Goal: Check status: Check status

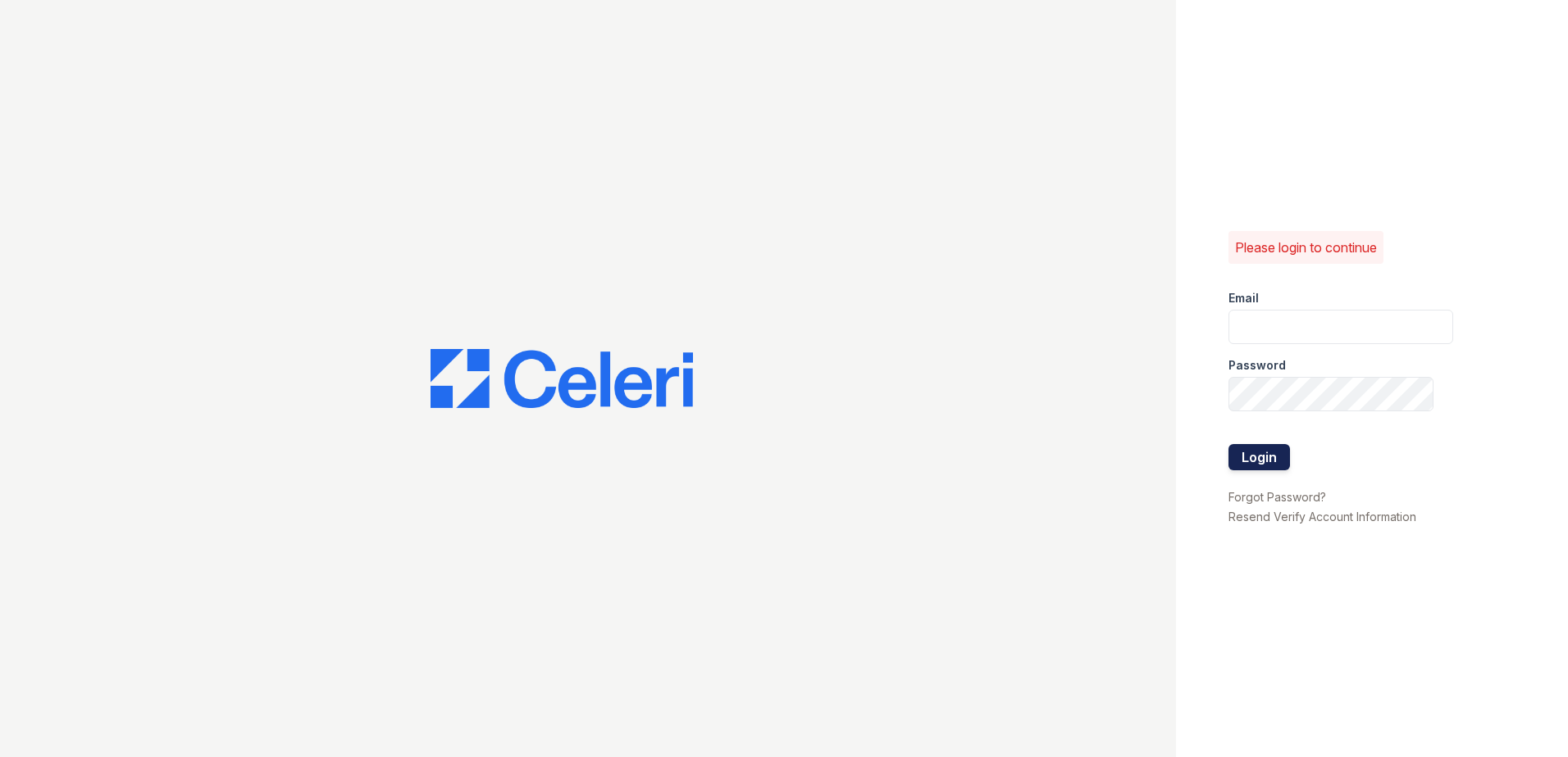
type input "[EMAIL_ADDRESS][DOMAIN_NAME]"
click at [1234, 453] on button "Login" at bounding box center [1260, 457] width 61 height 26
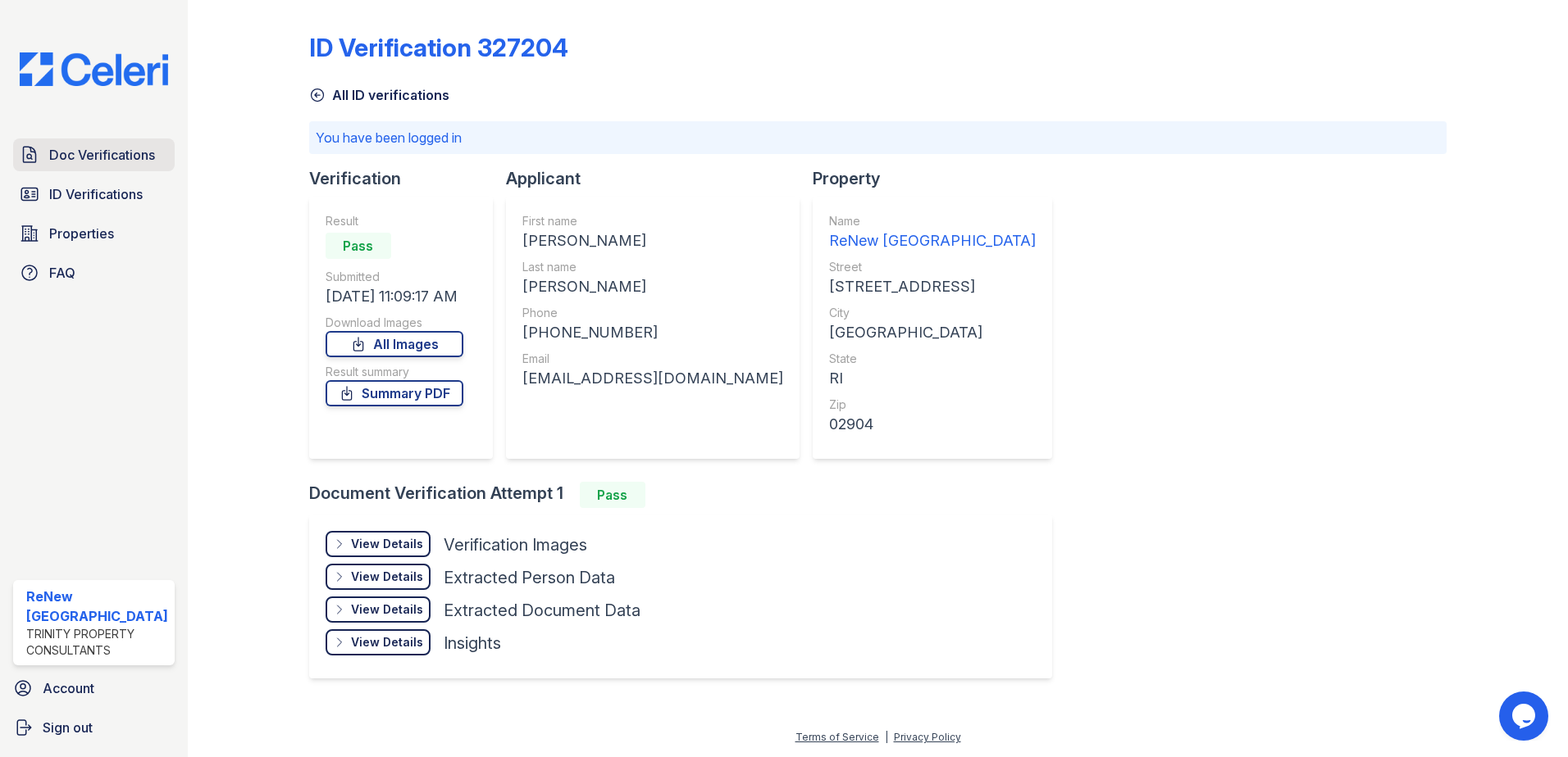
click at [70, 152] on span "Doc Verifications" at bounding box center [102, 155] width 106 height 20
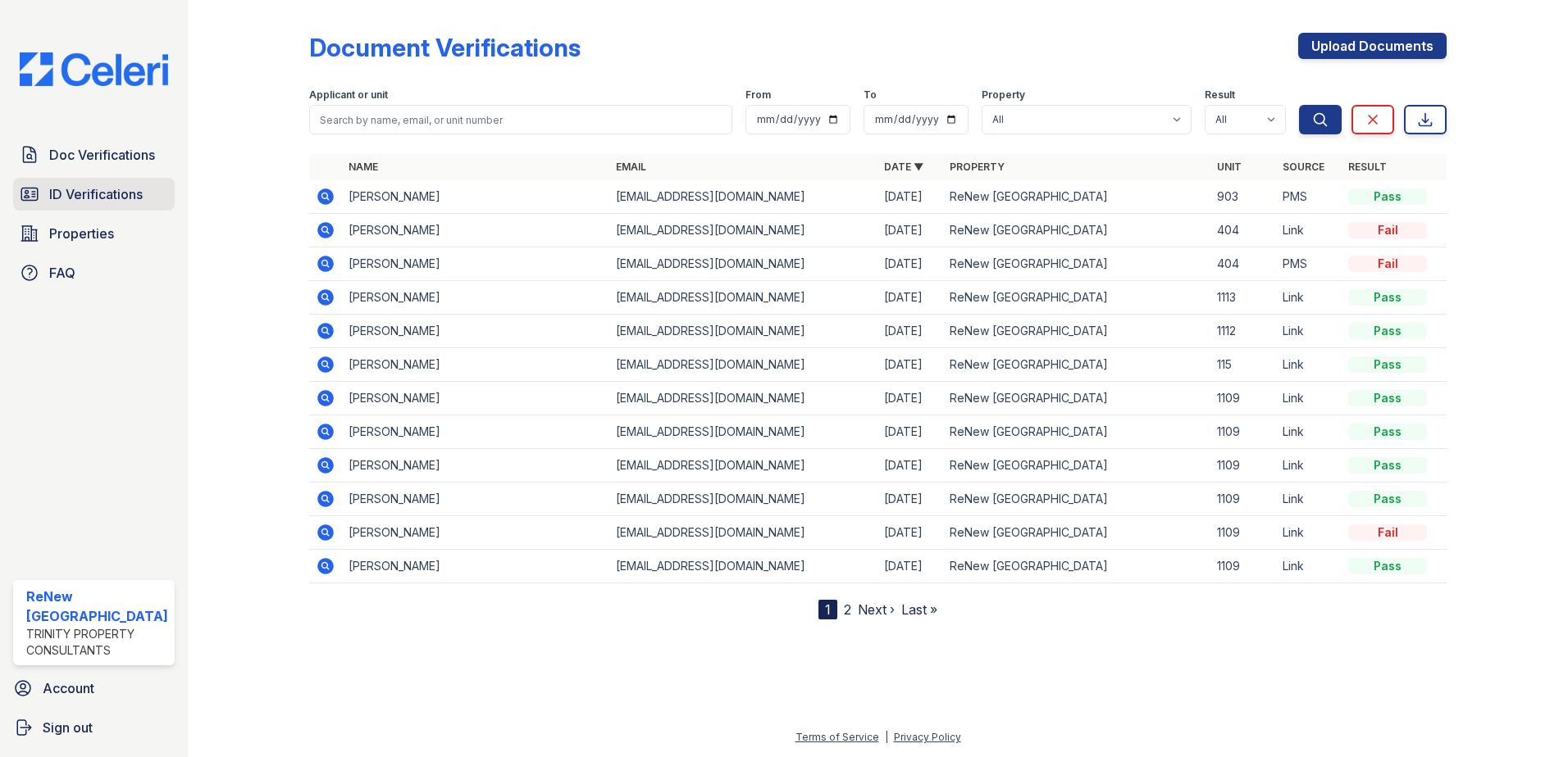
click at [72, 195] on span "ID Verifications" at bounding box center [96, 194] width 93 height 20
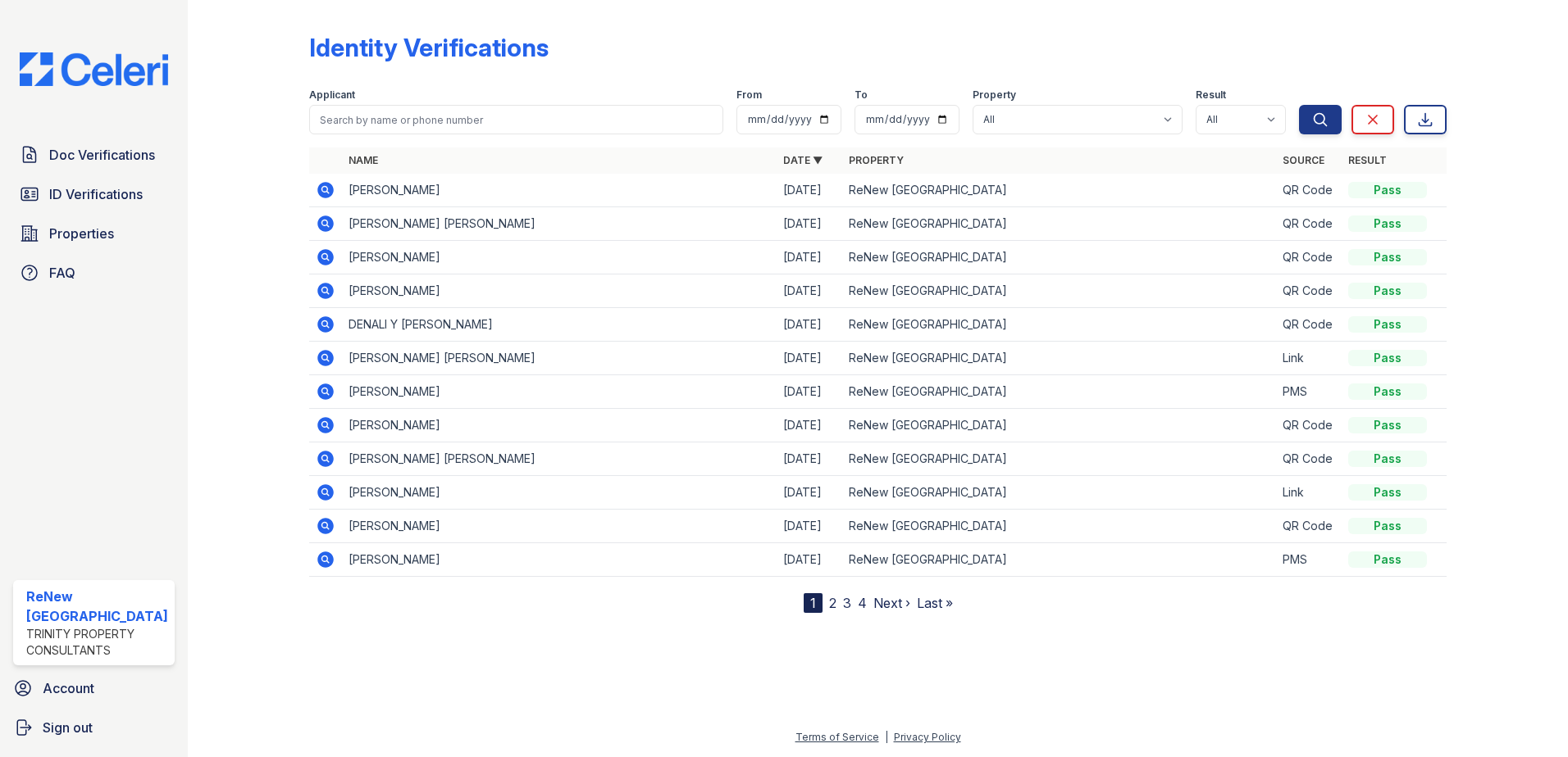
click at [832, 606] on link "2" at bounding box center [833, 603] width 7 height 17
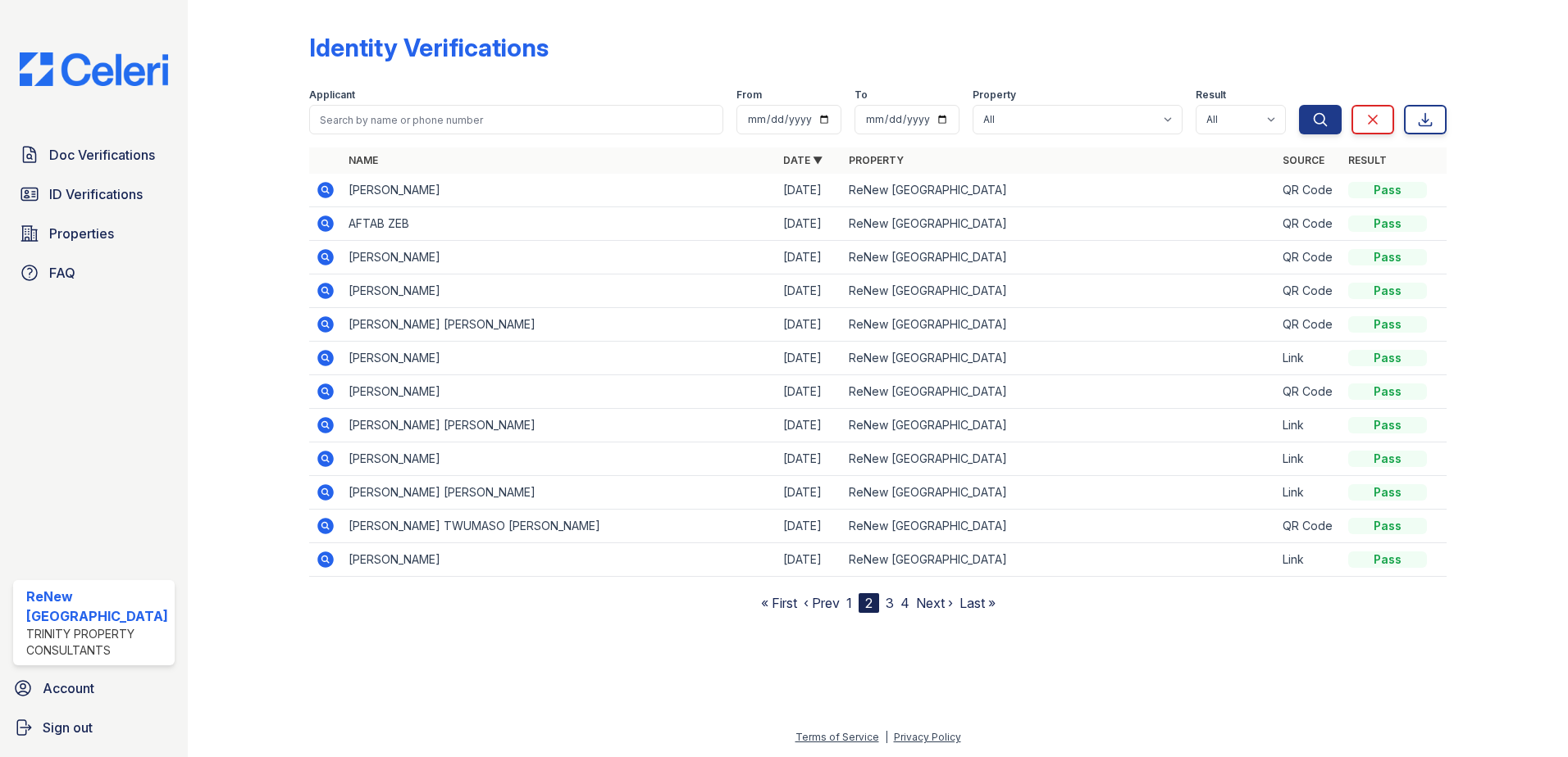
click at [886, 600] on link "3" at bounding box center [890, 603] width 8 height 17
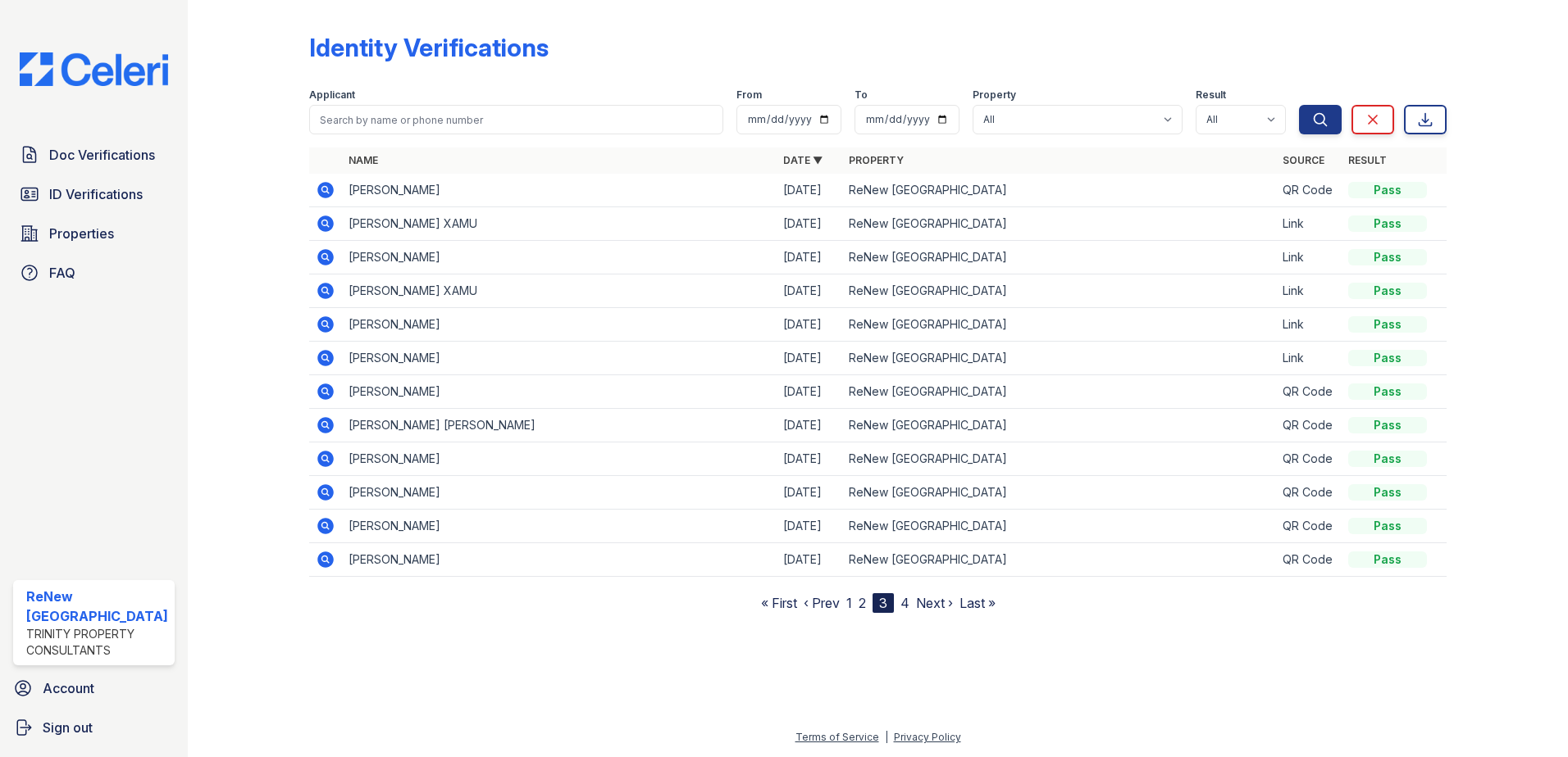
click at [850, 606] on link "1" at bounding box center [849, 603] width 6 height 17
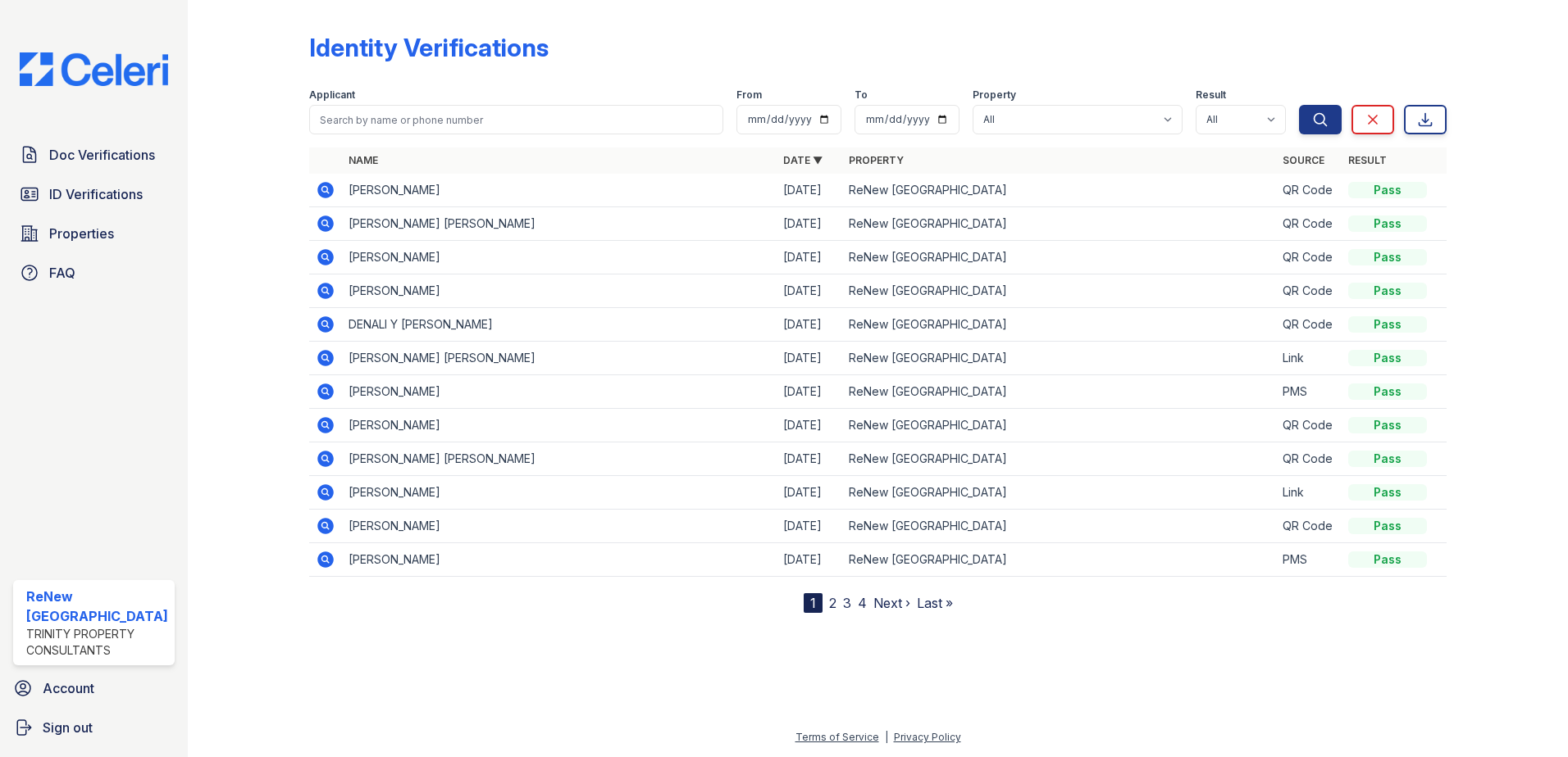
click at [829, 604] on link "2" at bounding box center [833, 603] width 7 height 17
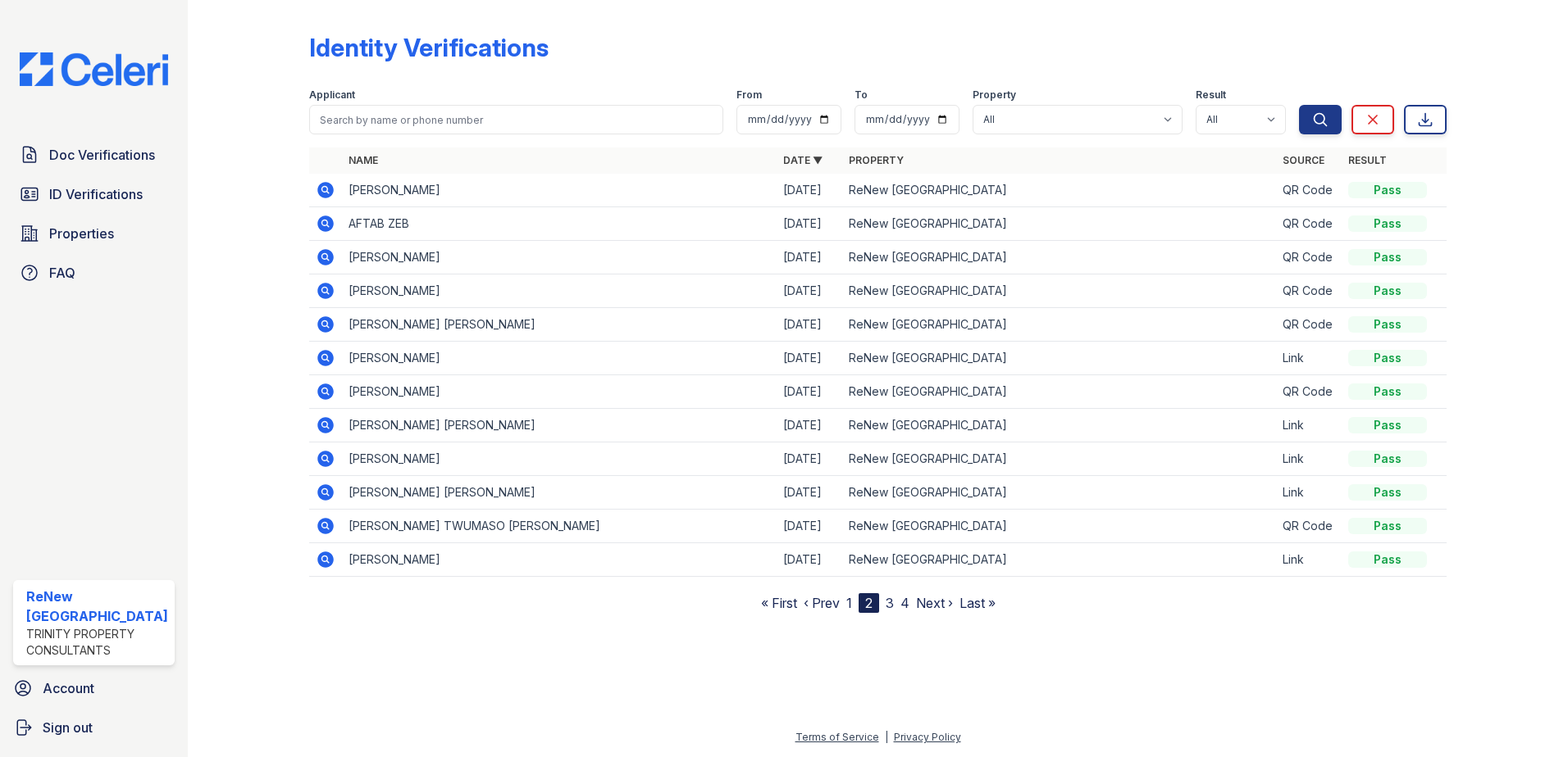
click at [888, 605] on link "3" at bounding box center [890, 603] width 8 height 17
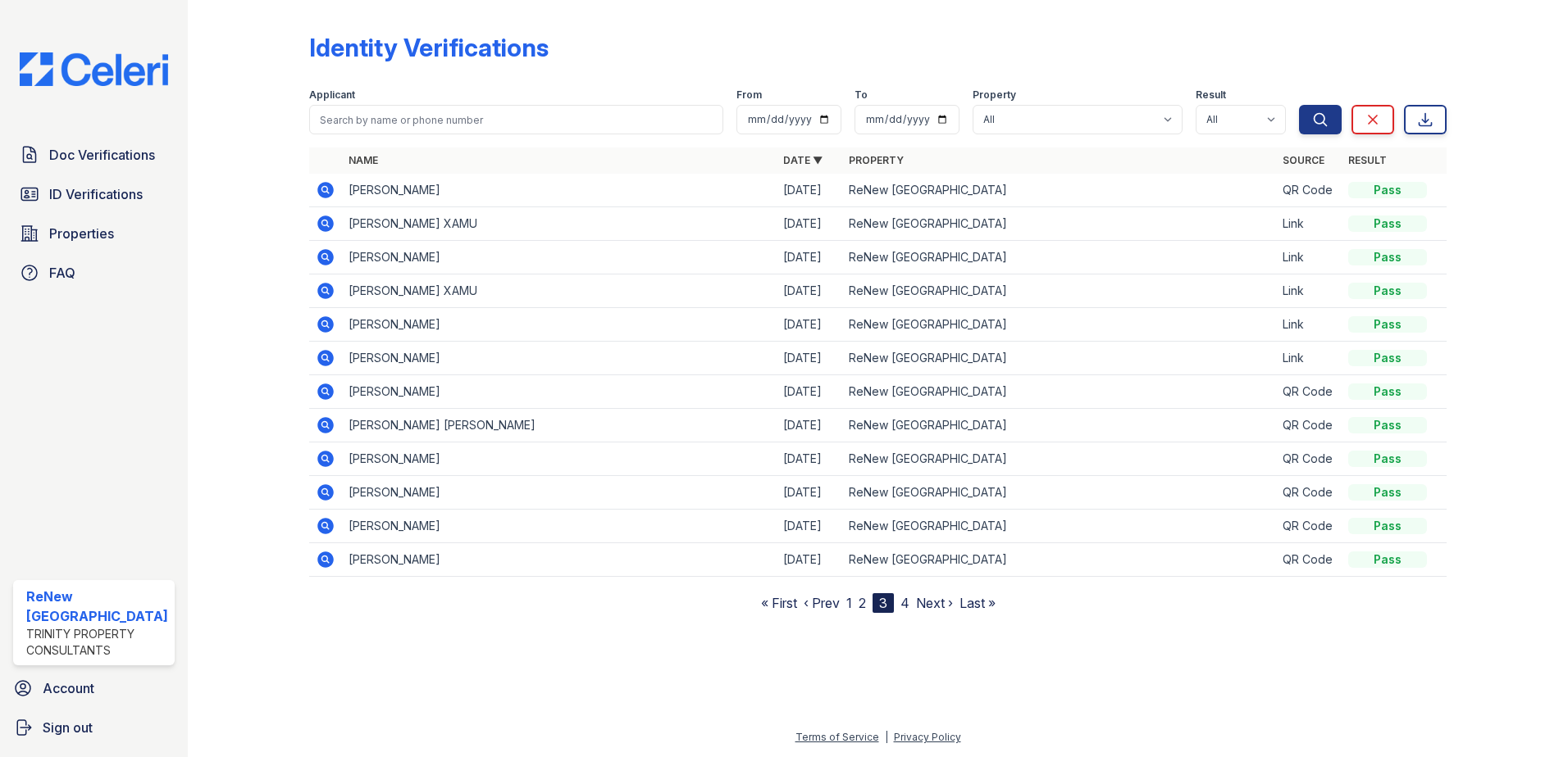
click at [325, 356] on icon at bounding box center [325, 358] width 20 height 20
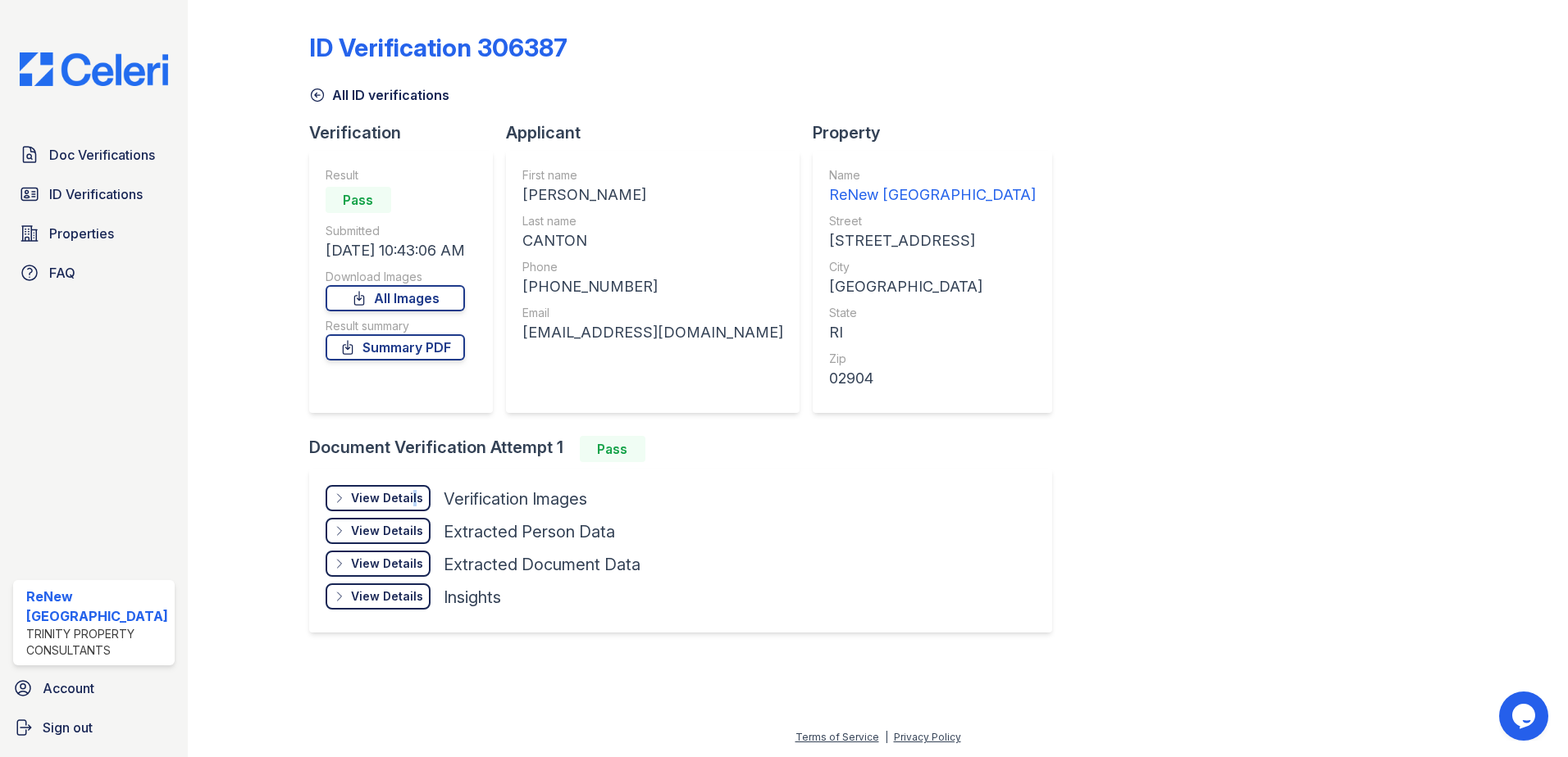
drag, startPoint x: 410, startPoint y: 501, endPoint x: 449, endPoint y: 495, distance: 39.5
click at [409, 501] on div "View Details" at bounding box center [387, 498] width 72 height 17
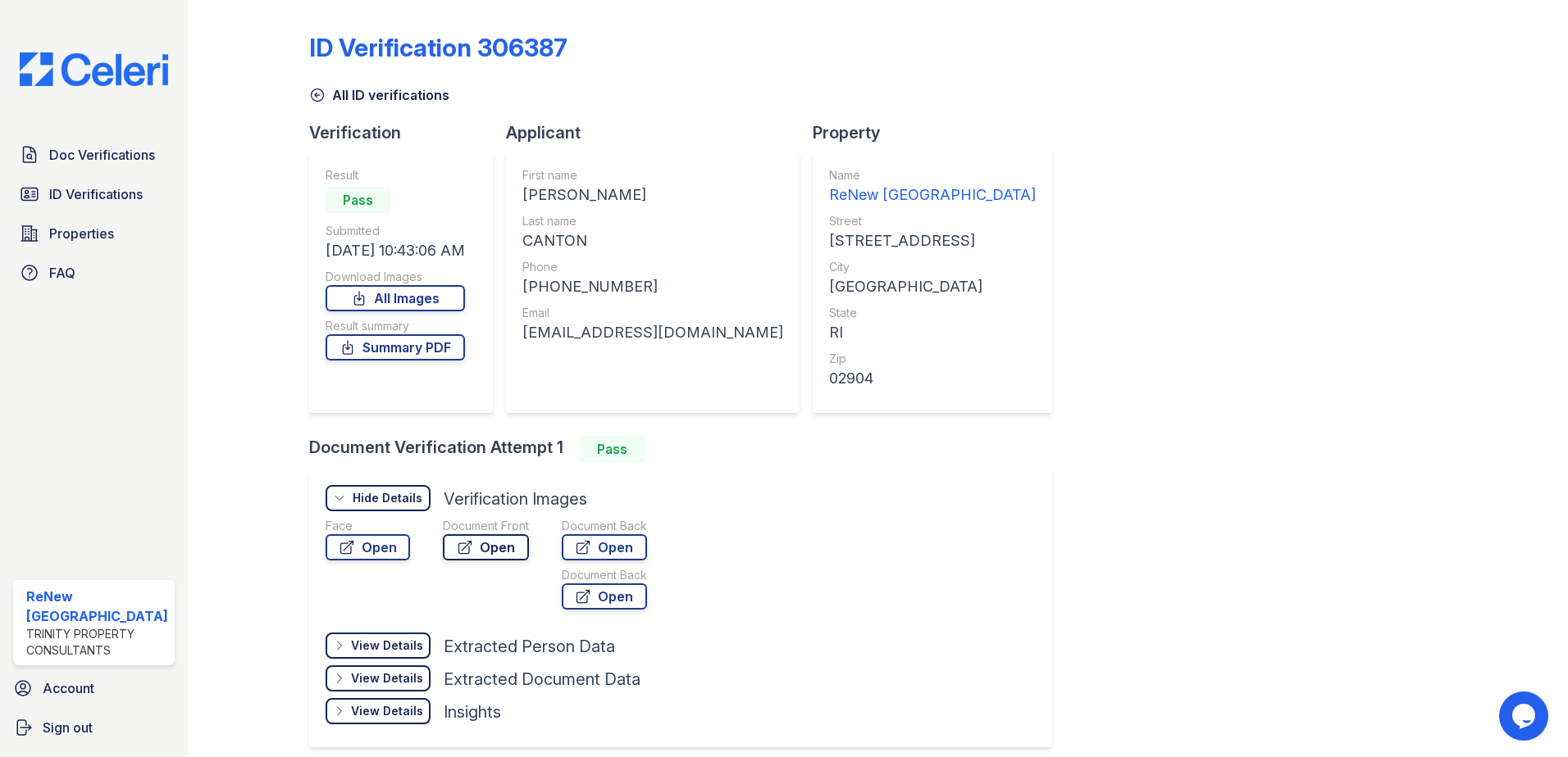
click at [494, 547] on link "Open" at bounding box center [485, 547] width 86 height 26
